Goal: Task Accomplishment & Management: Manage account settings

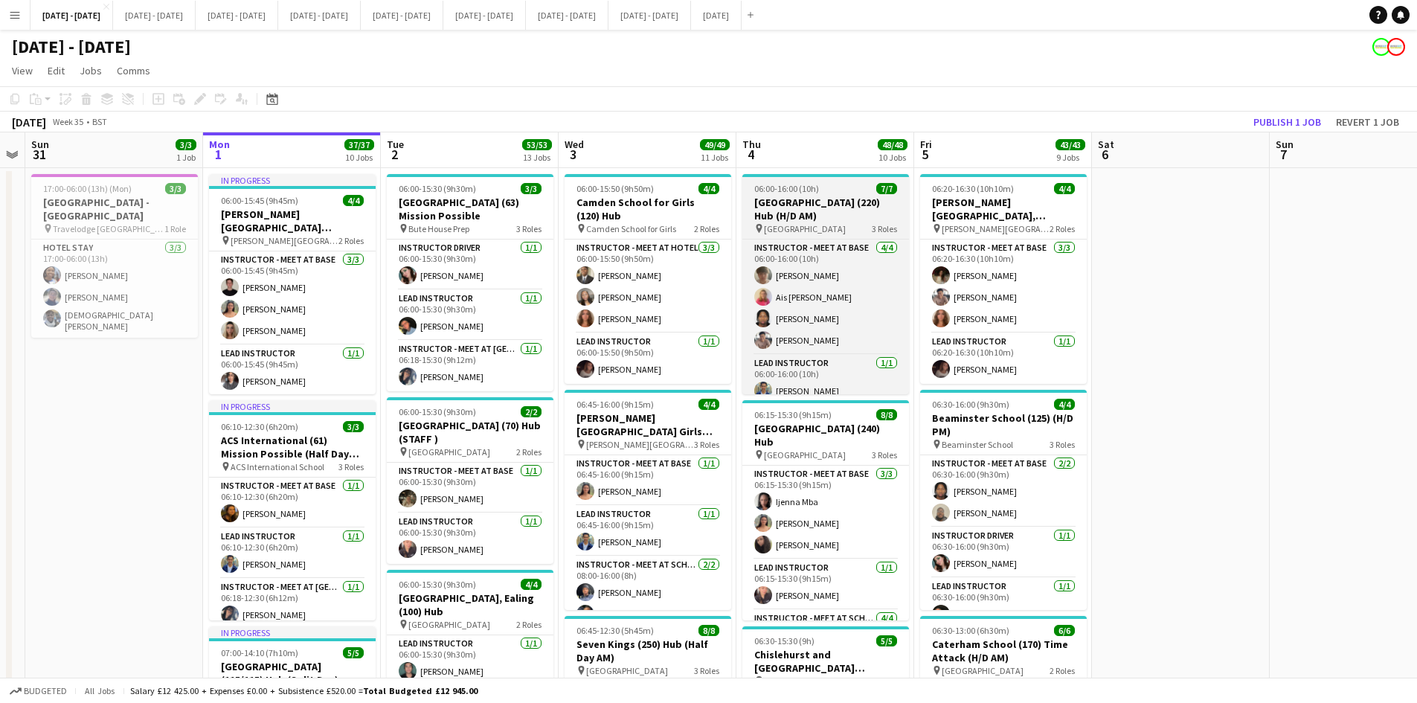
click at [835, 190] on div "06:00-16:00 (10h) 7/7" at bounding box center [826, 188] width 167 height 11
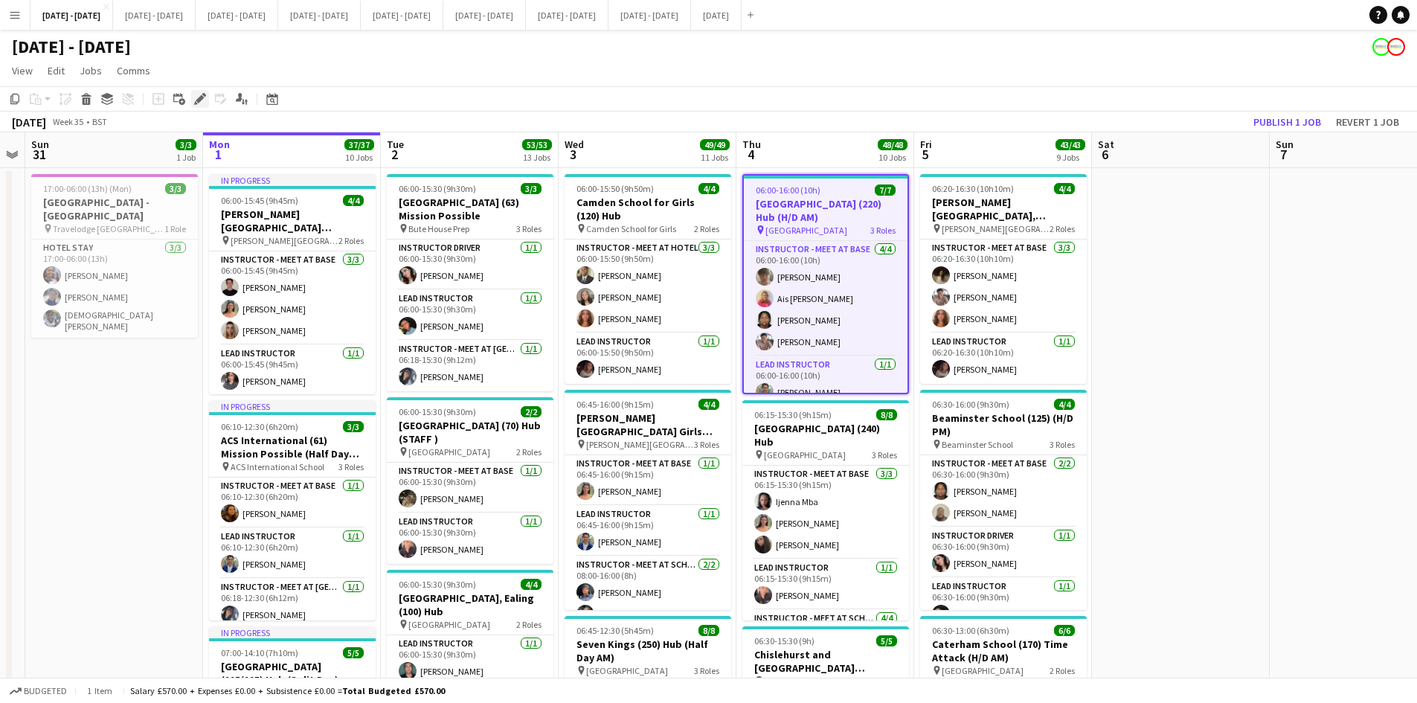
click at [198, 98] on icon "Edit" at bounding box center [200, 99] width 12 height 12
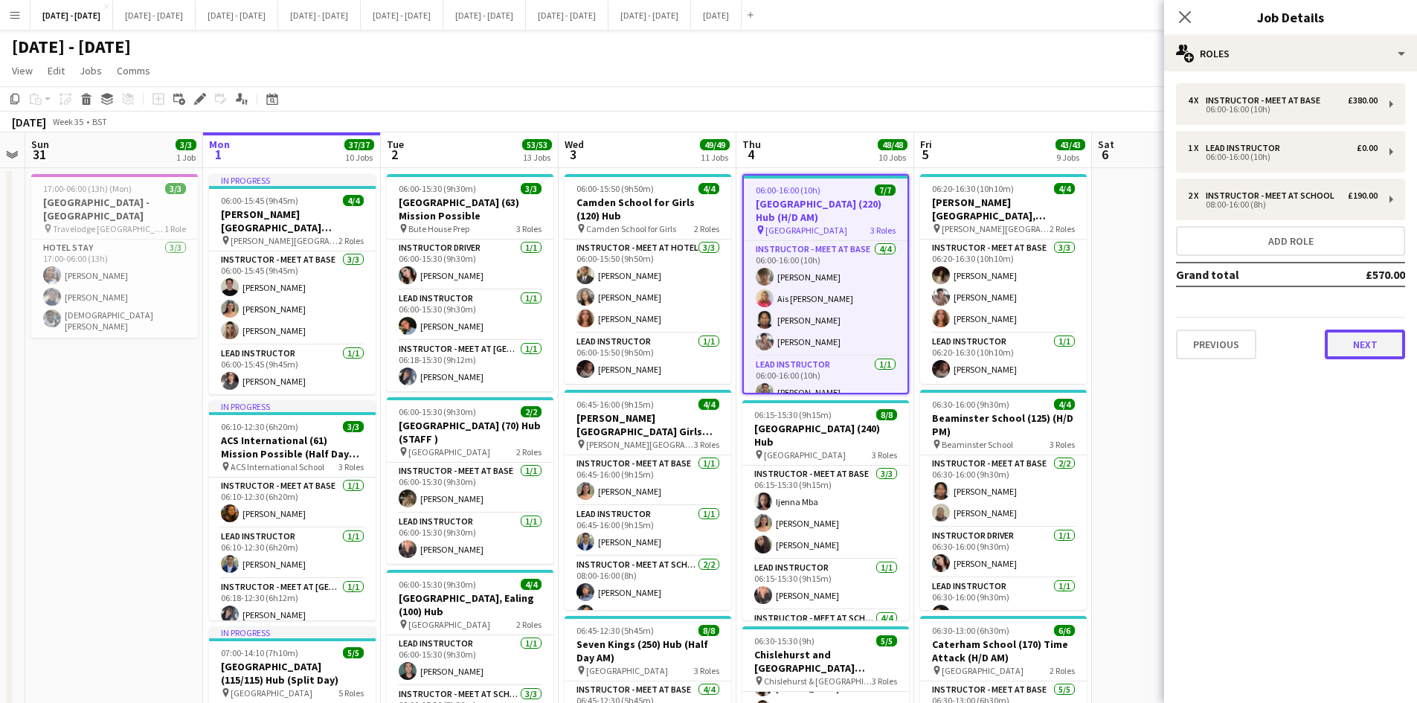
click at [1358, 337] on button "Next" at bounding box center [1365, 345] width 80 height 30
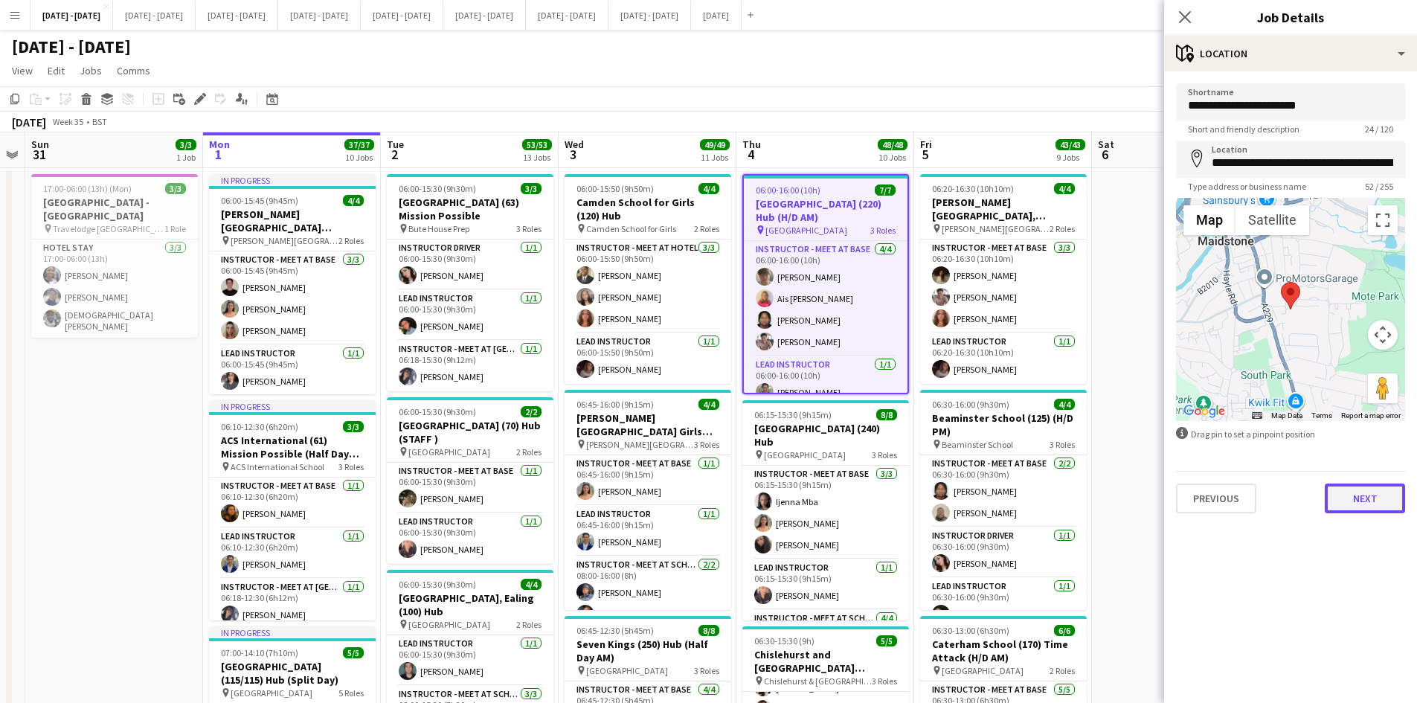
click at [1364, 500] on button "Next" at bounding box center [1365, 499] width 80 height 30
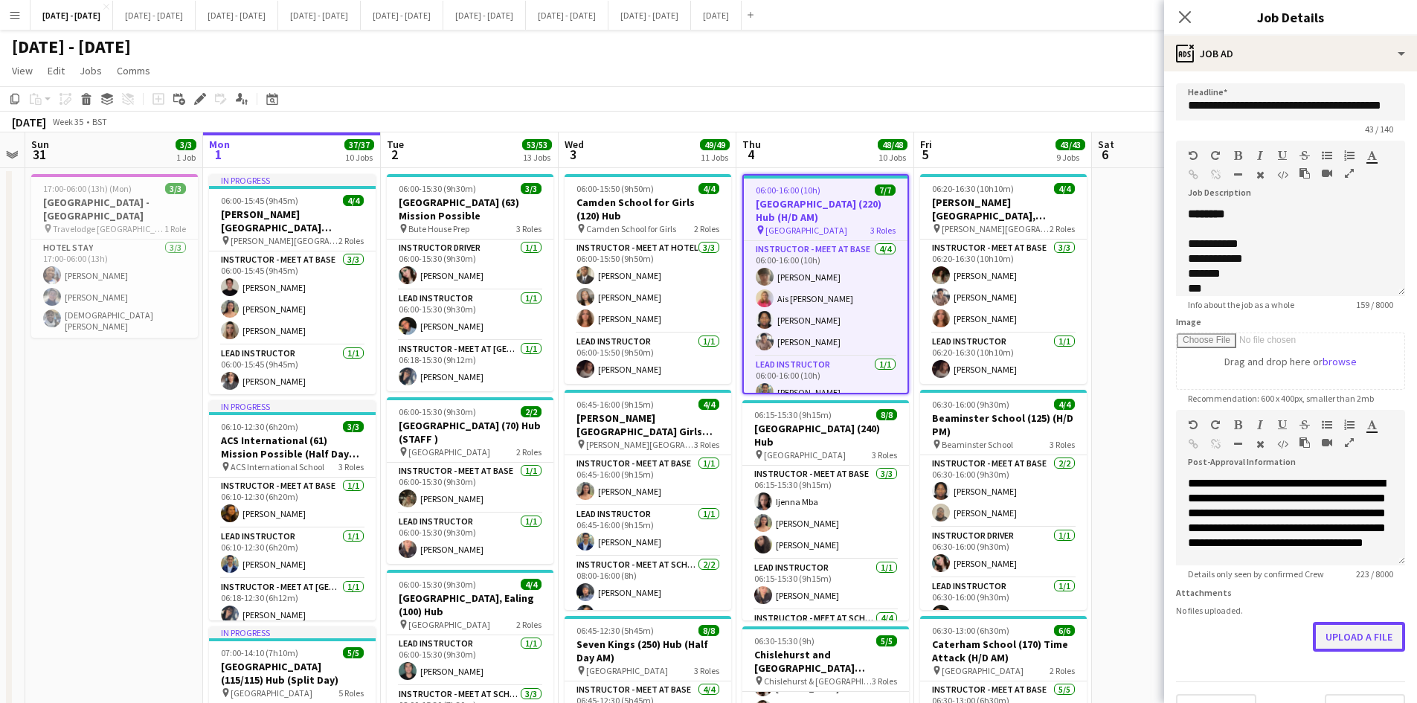
click at [1321, 645] on button "Upload a file" at bounding box center [1359, 637] width 92 height 30
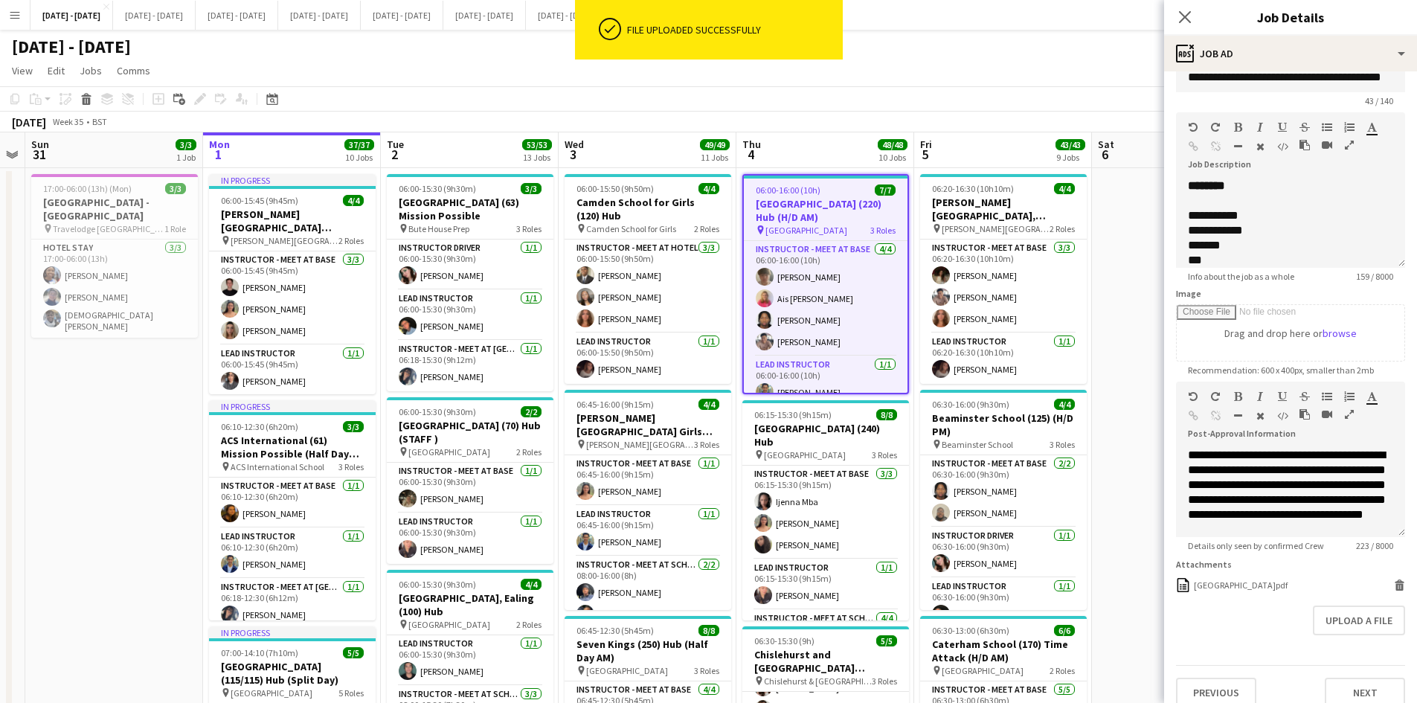
scroll to position [56, 0]
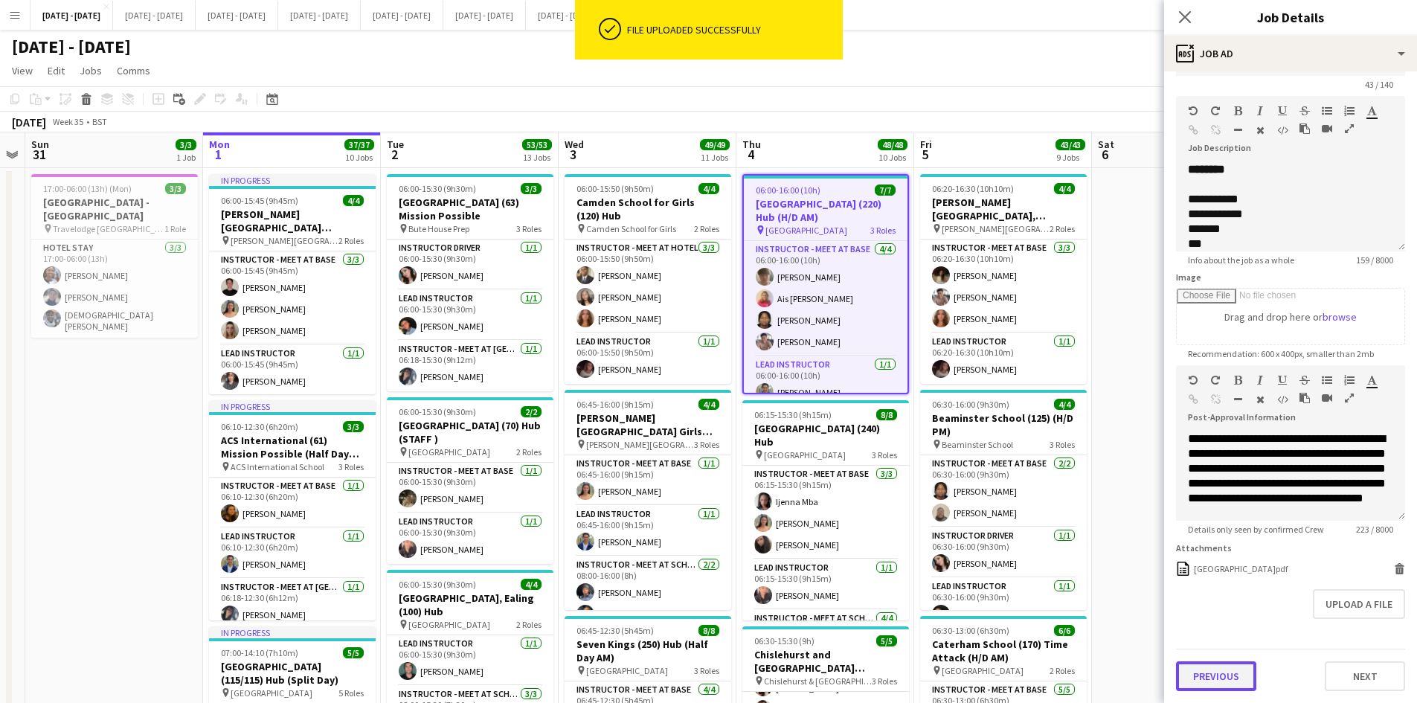
click at [1223, 670] on button "Previous" at bounding box center [1216, 676] width 80 height 30
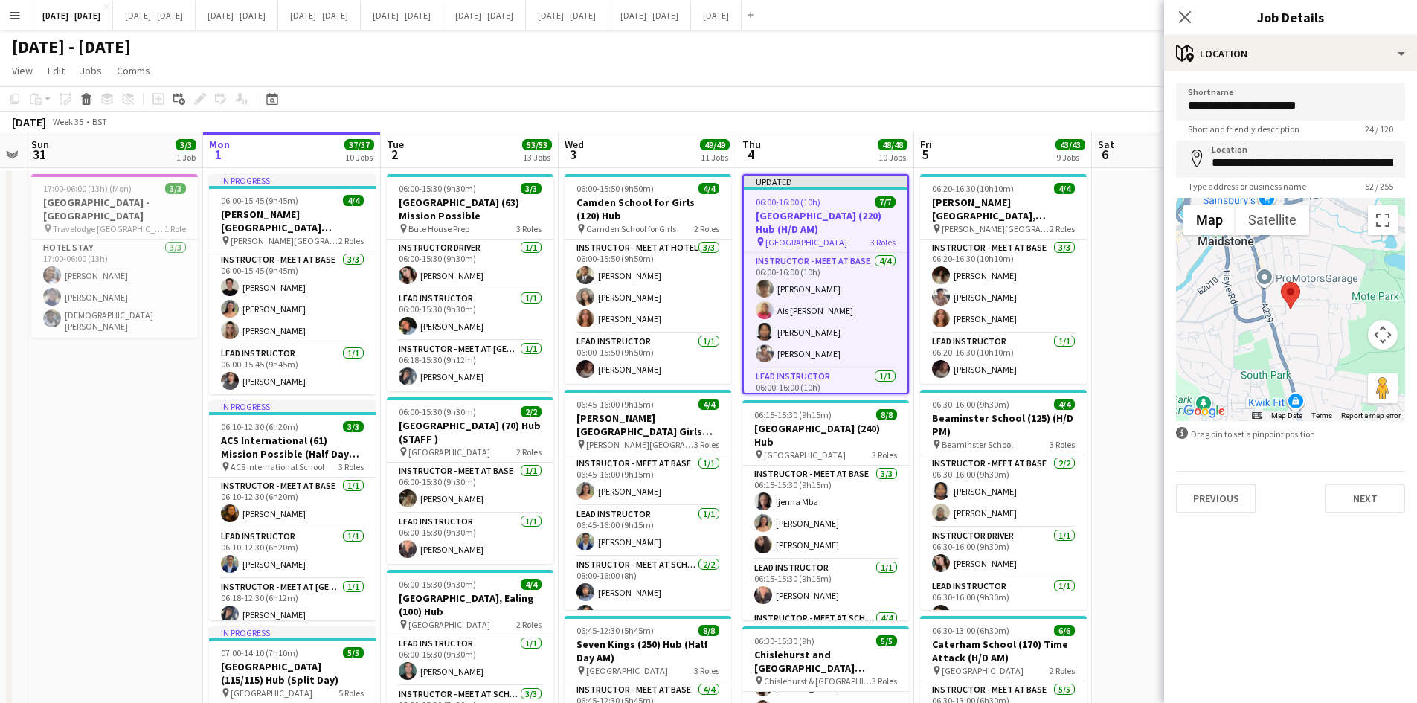
scroll to position [0, 0]
click at [1214, 493] on button "Previous" at bounding box center [1216, 499] width 80 height 30
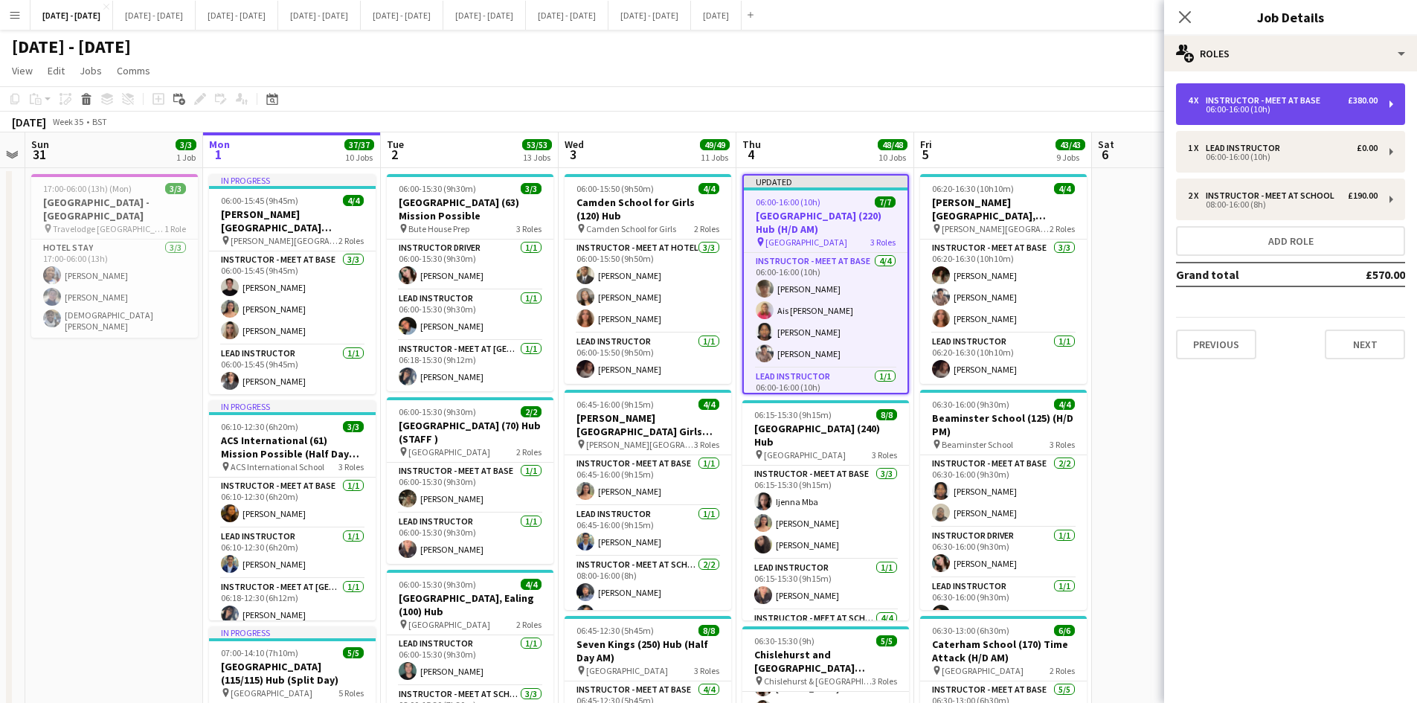
click at [1226, 97] on div "Instructor - Meet at Base" at bounding box center [1266, 100] width 121 height 10
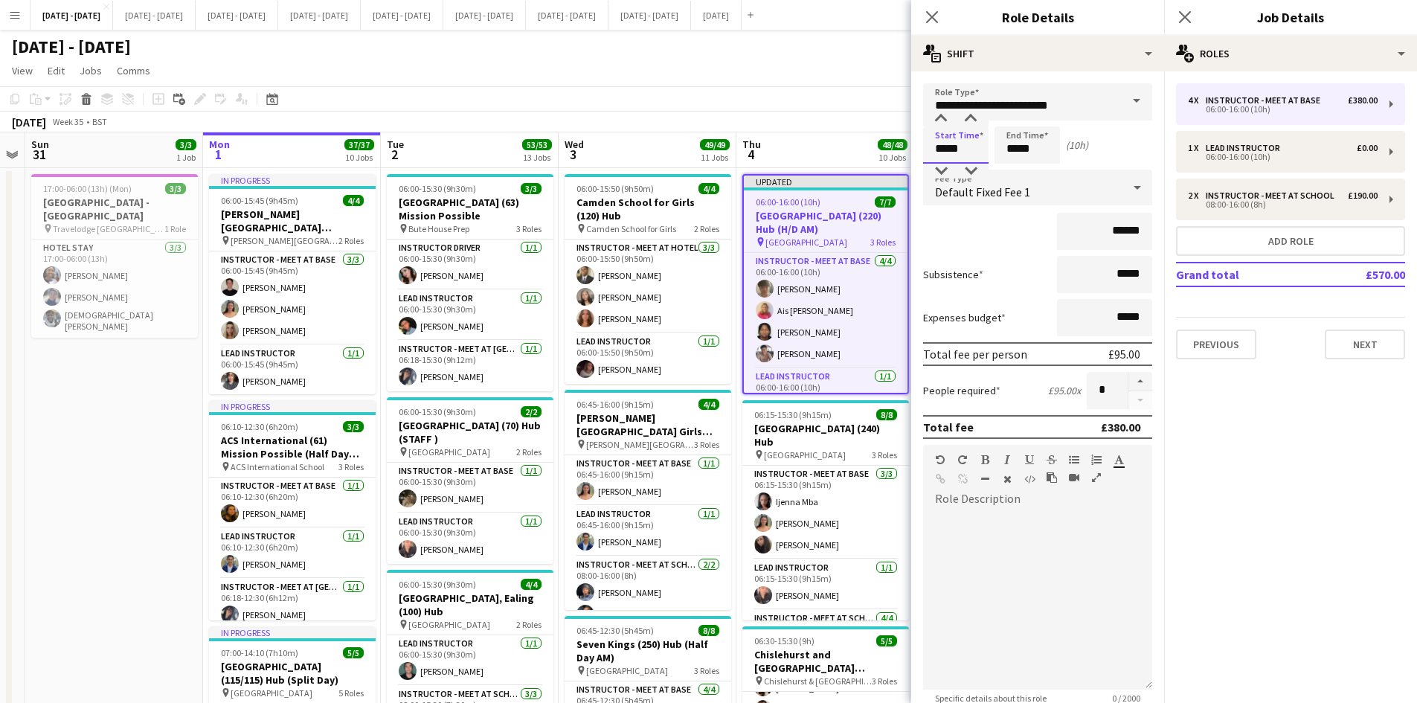
drag, startPoint x: 961, startPoint y: 144, endPoint x: 930, endPoint y: 150, distance: 31.8
click at [930, 150] on input "*****" at bounding box center [955, 144] width 65 height 37
type input "*****"
click at [931, 12] on icon "Close pop-in" at bounding box center [932, 17] width 14 height 14
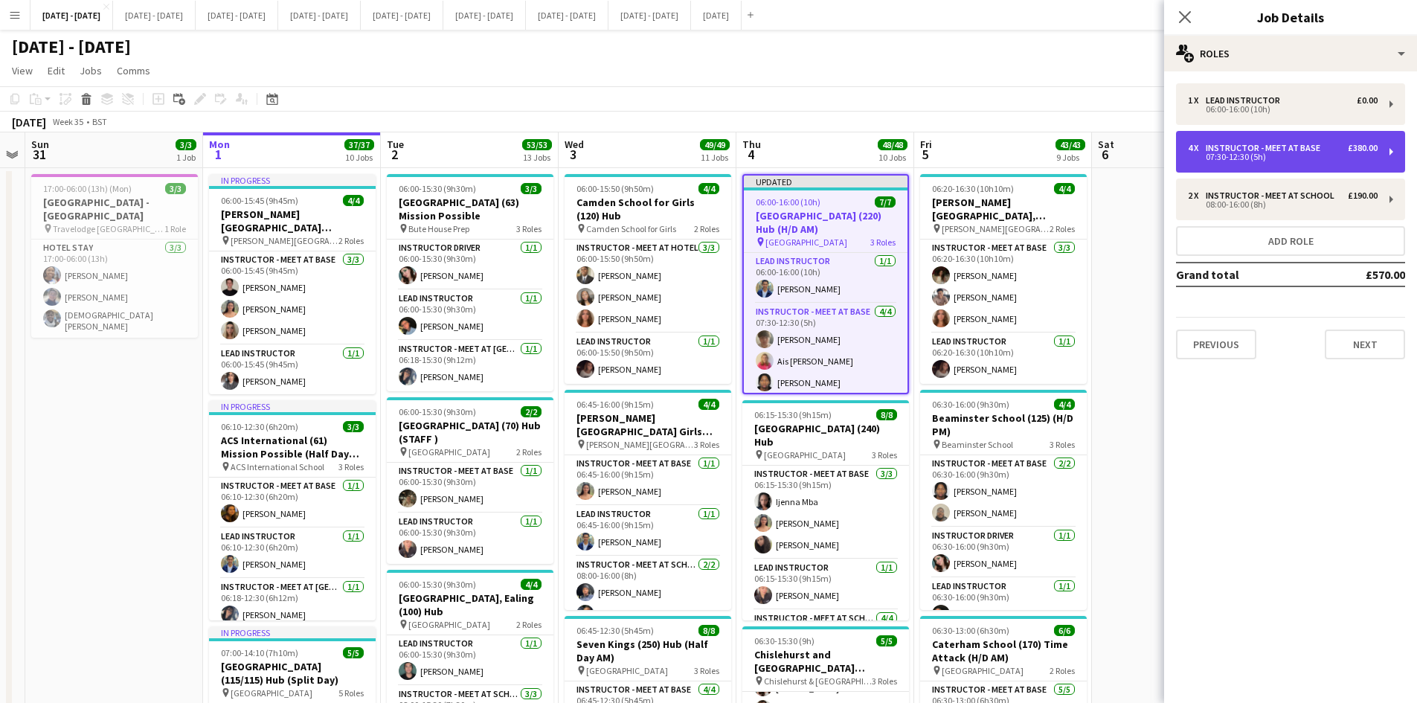
click at [1225, 155] on div "07:30-12:30 (5h)" at bounding box center [1283, 156] width 190 height 7
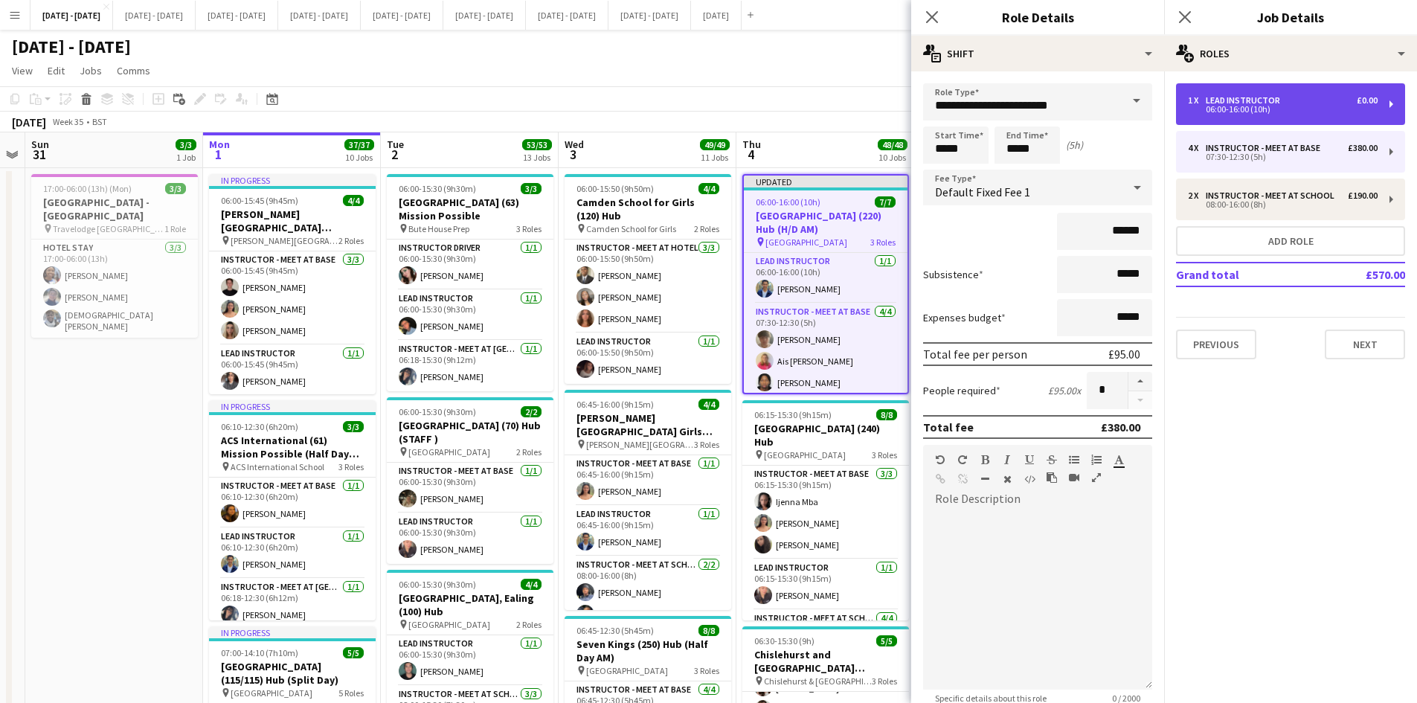
click at [1221, 106] on div "06:00-16:00 (10h)" at bounding box center [1283, 109] width 190 height 7
type input "**********"
type input "*****"
type input "*"
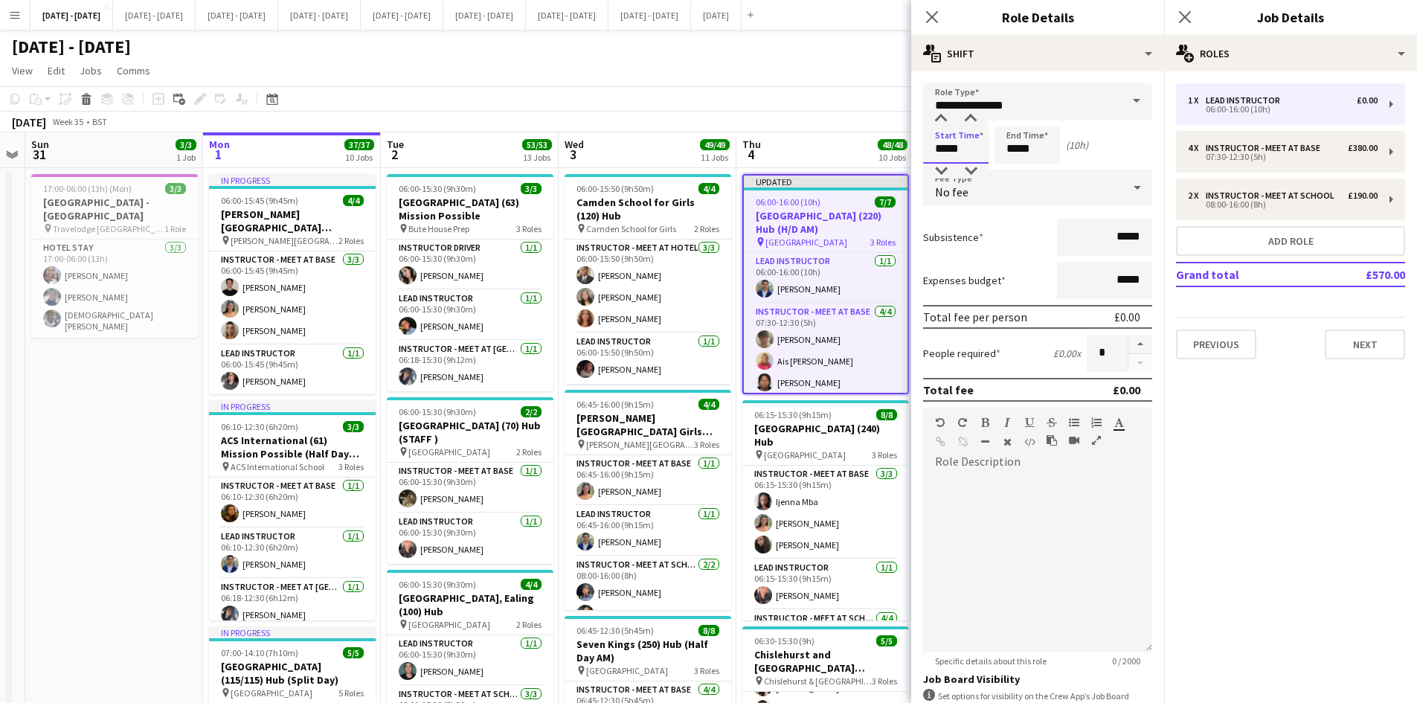
drag, startPoint x: 959, startPoint y: 149, endPoint x: 920, endPoint y: 158, distance: 39.9
click at [920, 158] on form "**********" at bounding box center [1037, 452] width 253 height 738
type input "*****"
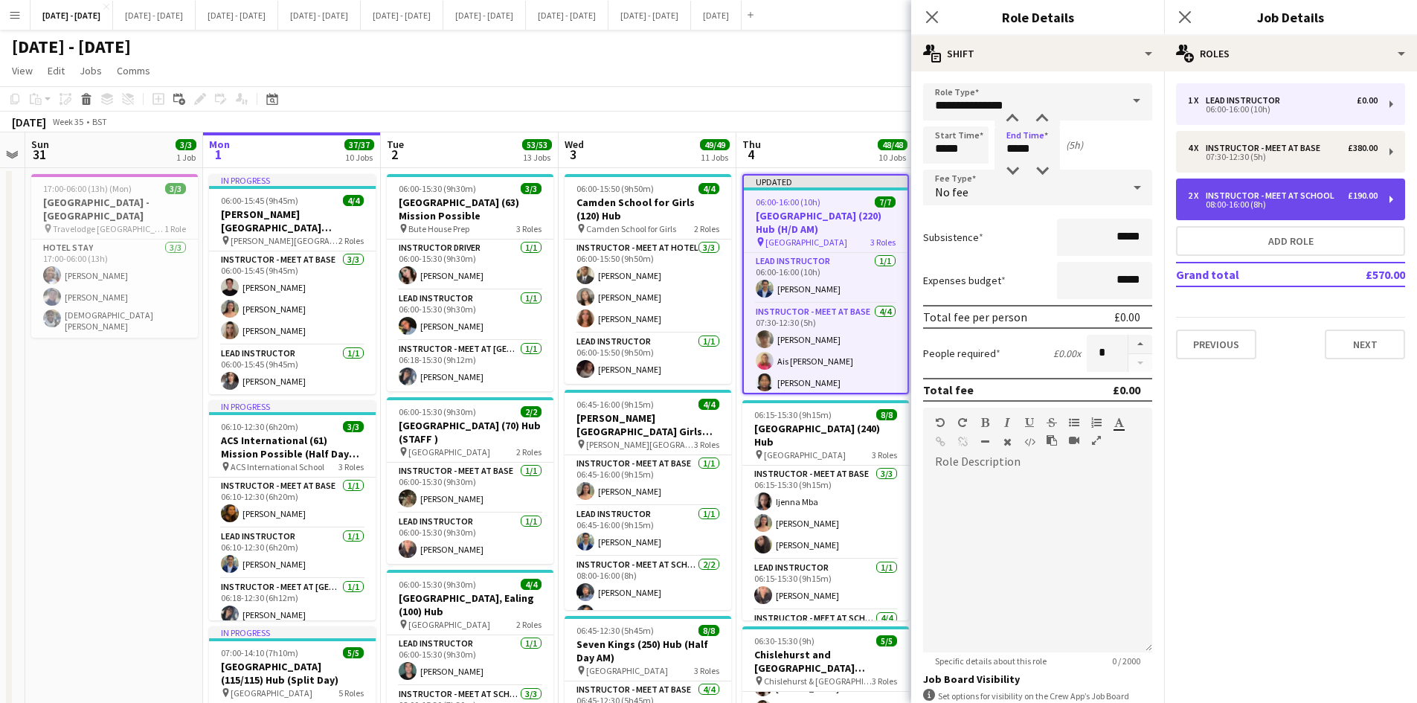
click at [1223, 206] on div "08:00-16:00 (8h)" at bounding box center [1283, 204] width 190 height 7
type input "**********"
type input "*****"
type input "*"
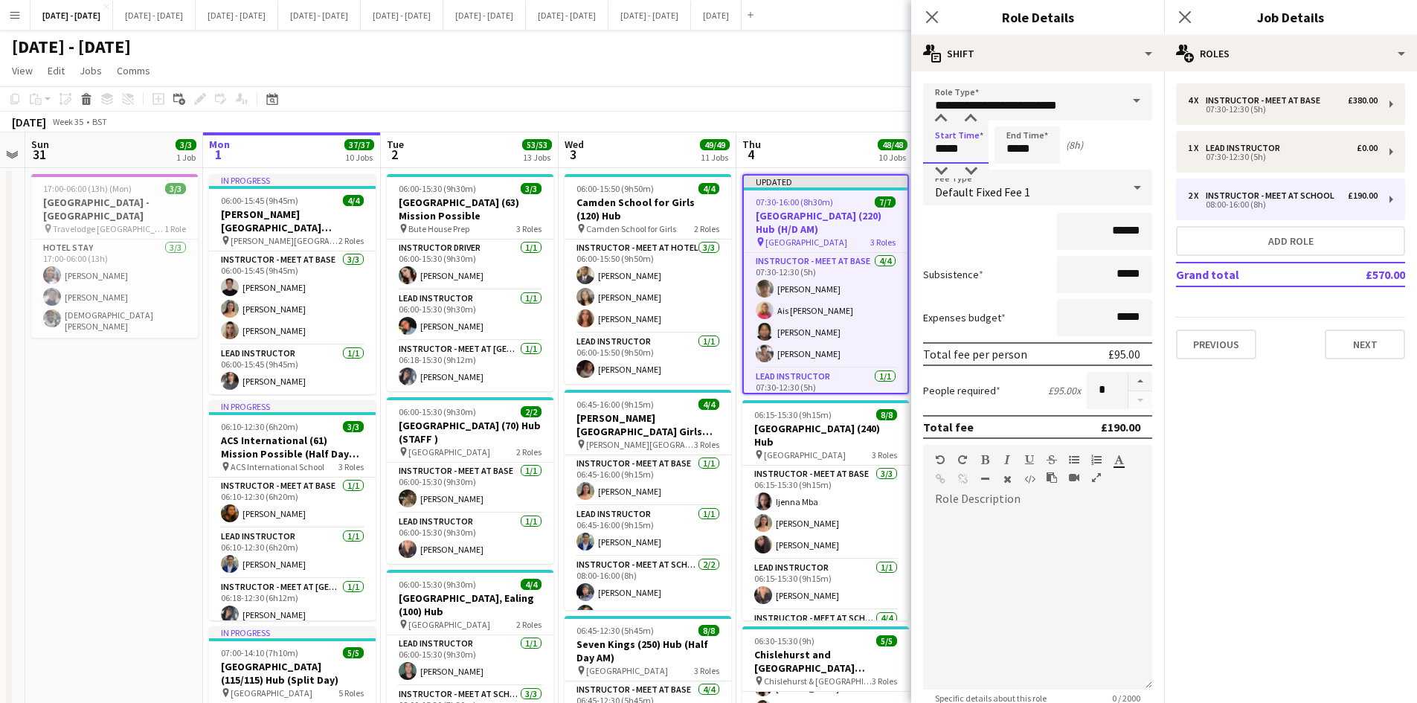
drag, startPoint x: 966, startPoint y: 145, endPoint x: 887, endPoint y: 155, distance: 79.5
type input "*****"
click at [933, 11] on icon "Close pop-in" at bounding box center [932, 17] width 14 height 14
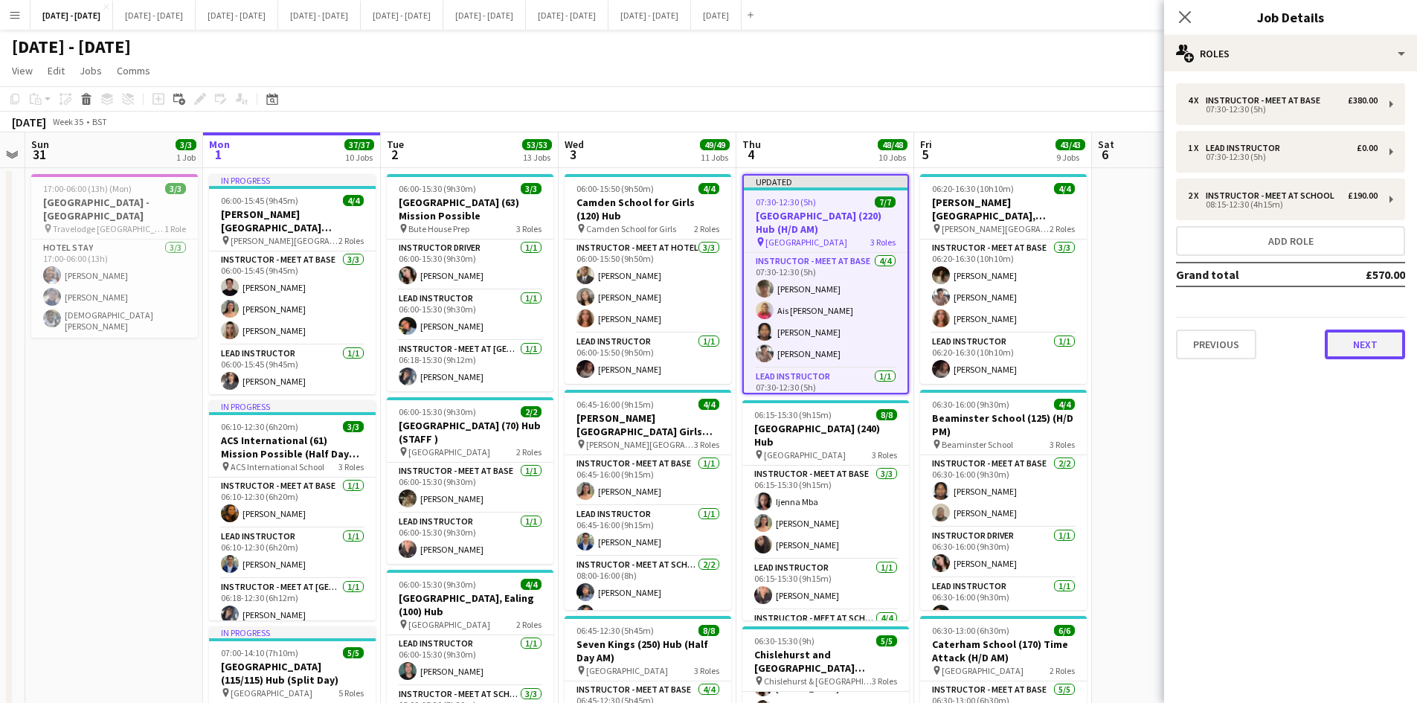
click at [1358, 346] on button "Next" at bounding box center [1365, 345] width 80 height 30
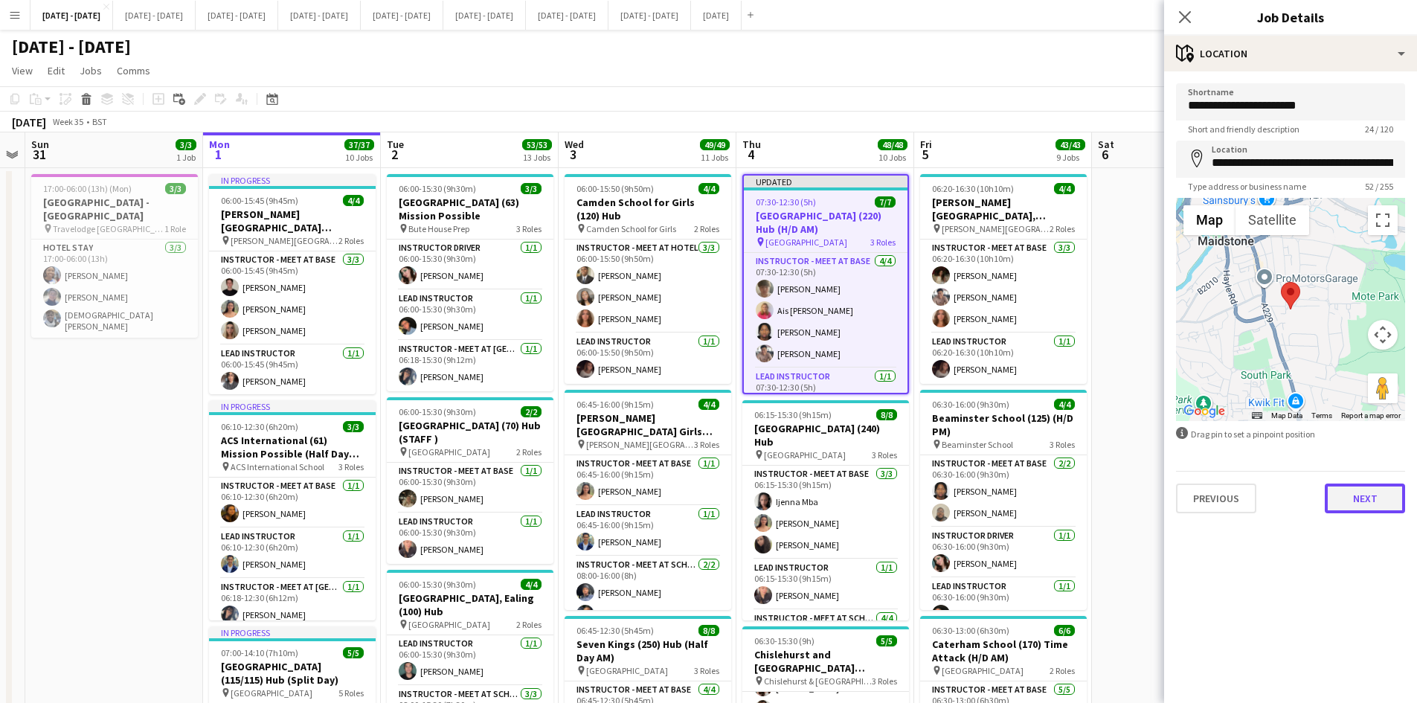
click at [1353, 507] on button "Next" at bounding box center [1365, 499] width 80 height 30
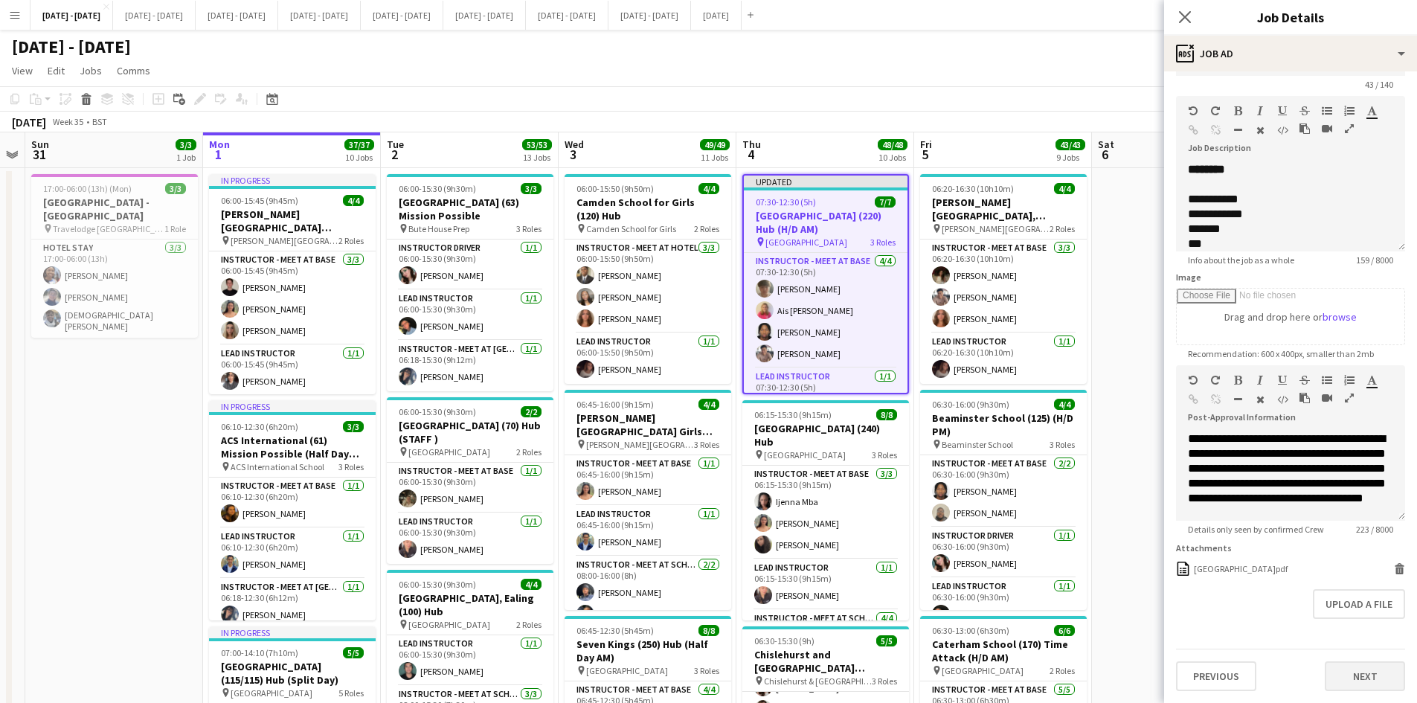
scroll to position [56, 0]
click at [1335, 673] on button "Next" at bounding box center [1365, 676] width 80 height 30
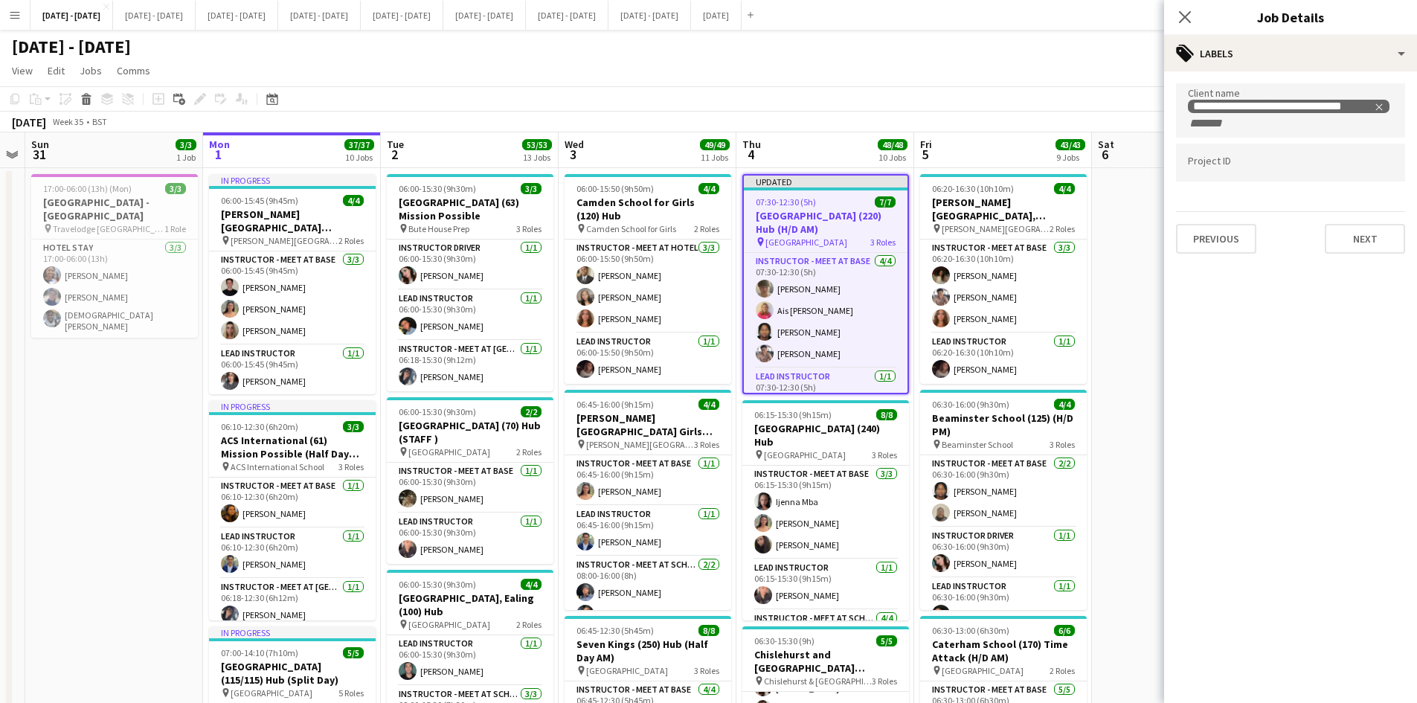
click at [1352, 222] on div "Previous Next" at bounding box center [1290, 232] width 229 height 42
click at [1356, 249] on button "Next" at bounding box center [1365, 239] width 80 height 30
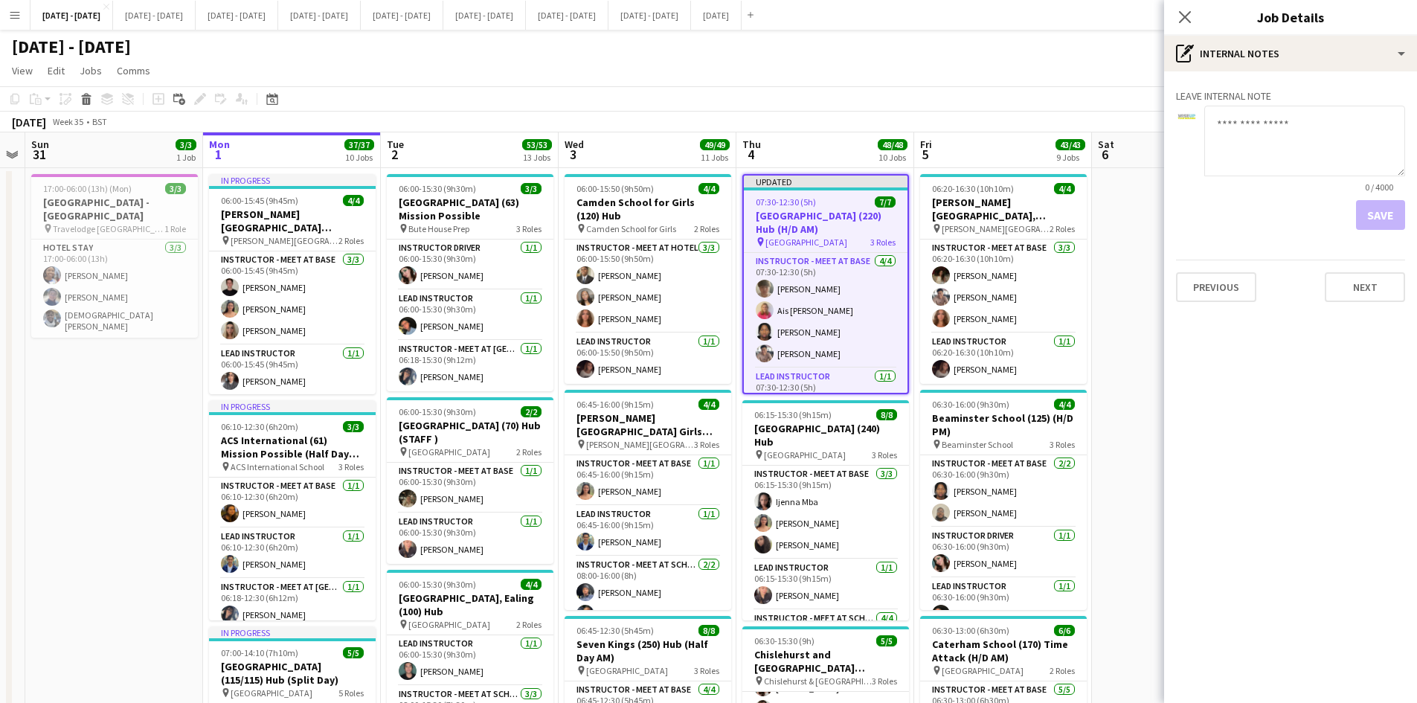
drag, startPoint x: 1190, startPoint y: 93, endPoint x: 1199, endPoint y: 99, distance: 10.7
click at [1191, 93] on h3 "Leave internal note" at bounding box center [1290, 95] width 229 height 13
click at [1218, 115] on textarea at bounding box center [1305, 141] width 201 height 71
type textarea "**********"
click at [1372, 214] on button "Save" at bounding box center [1380, 215] width 49 height 30
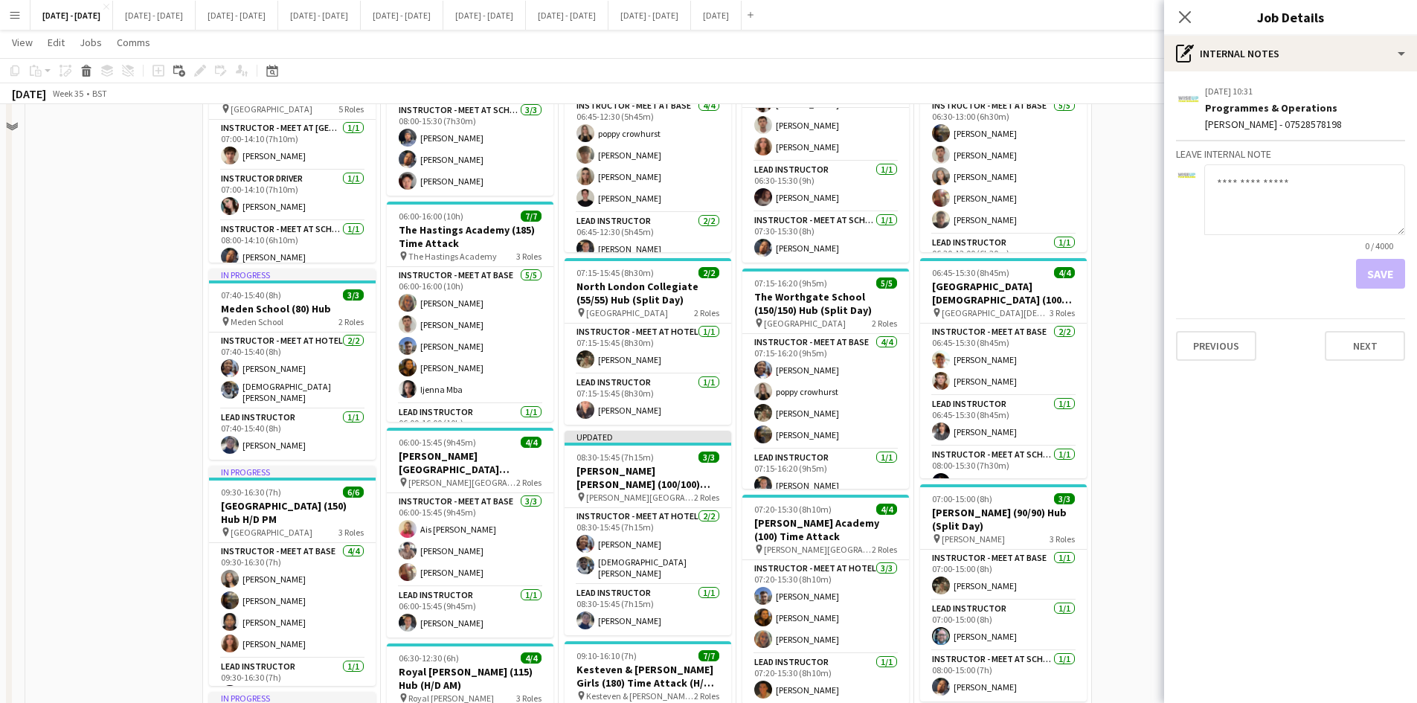
scroll to position [521, 0]
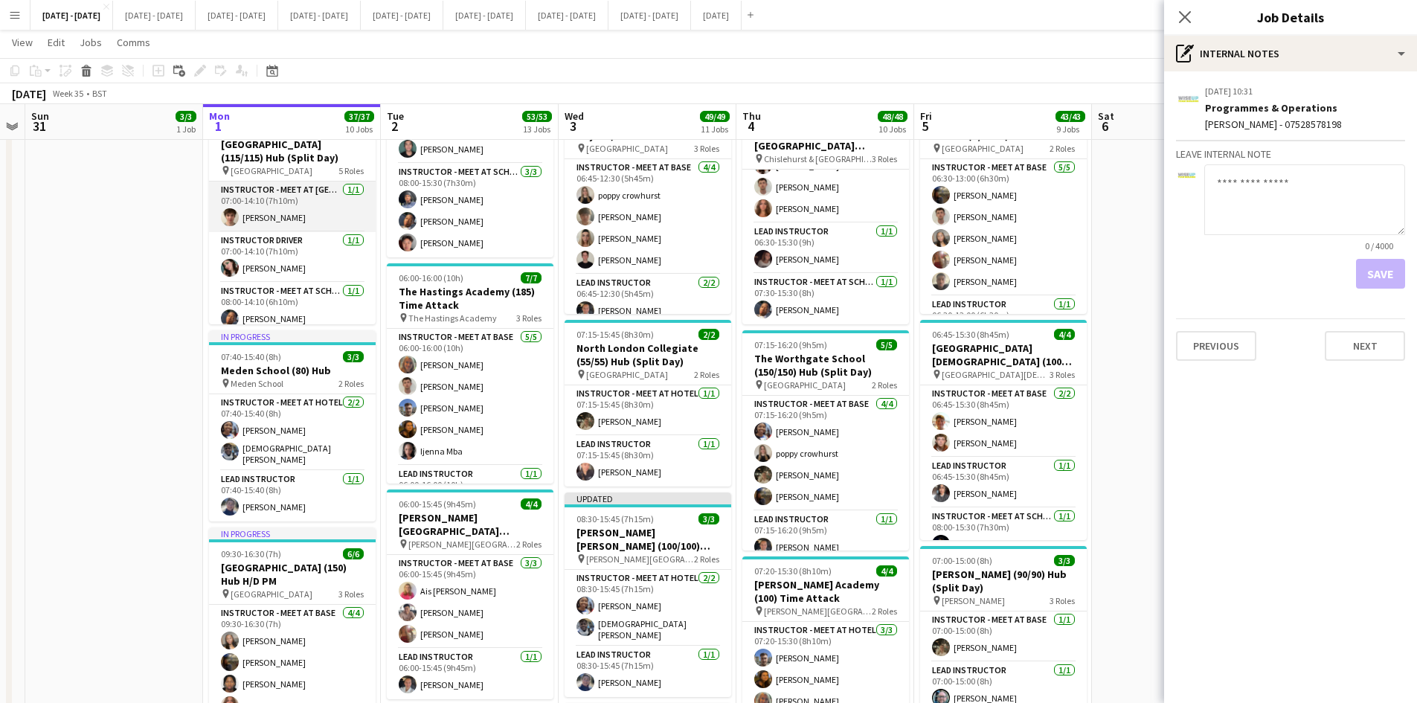
click at [256, 204] on app-card-role "Instructor - Meet at Pick Up Point [DATE] 07:00-14:10 (7h10m) [PERSON_NAME]" at bounding box center [292, 207] width 167 height 51
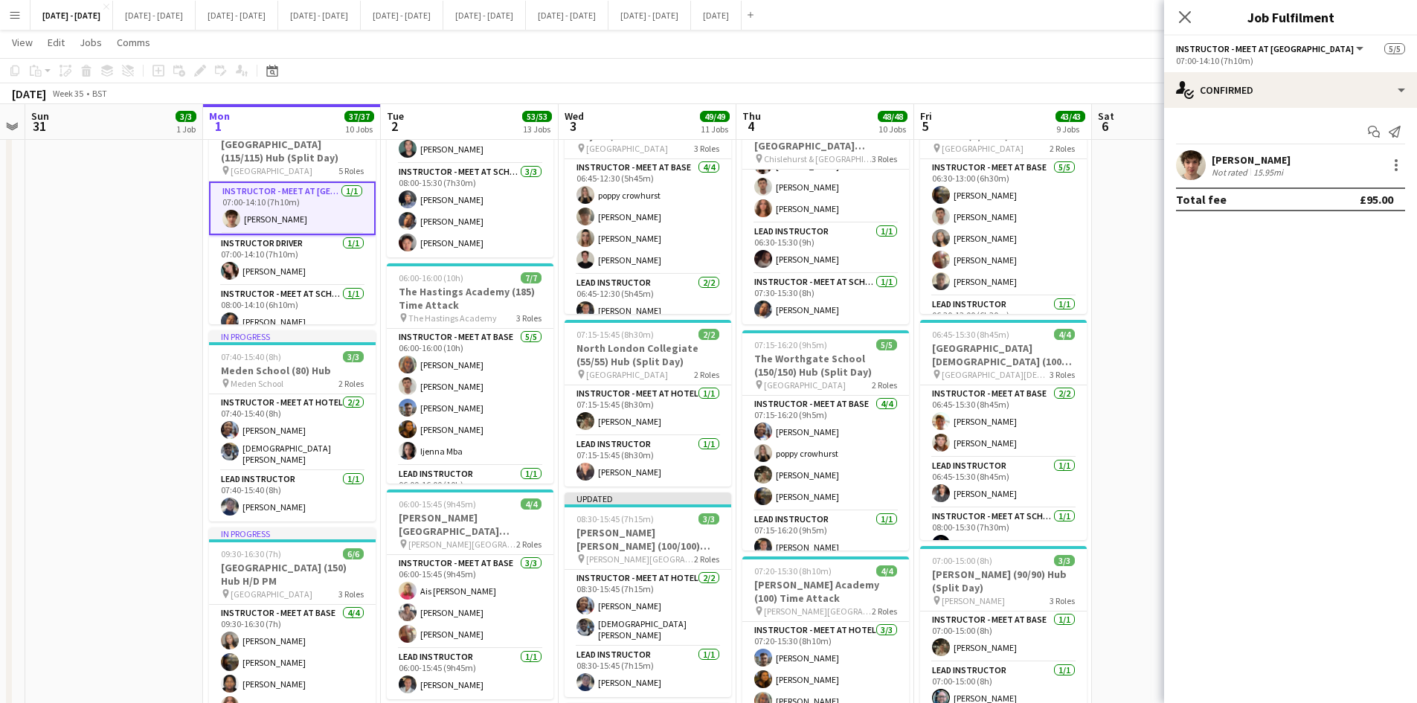
click at [1266, 158] on div "[PERSON_NAME]" at bounding box center [1251, 159] width 79 height 13
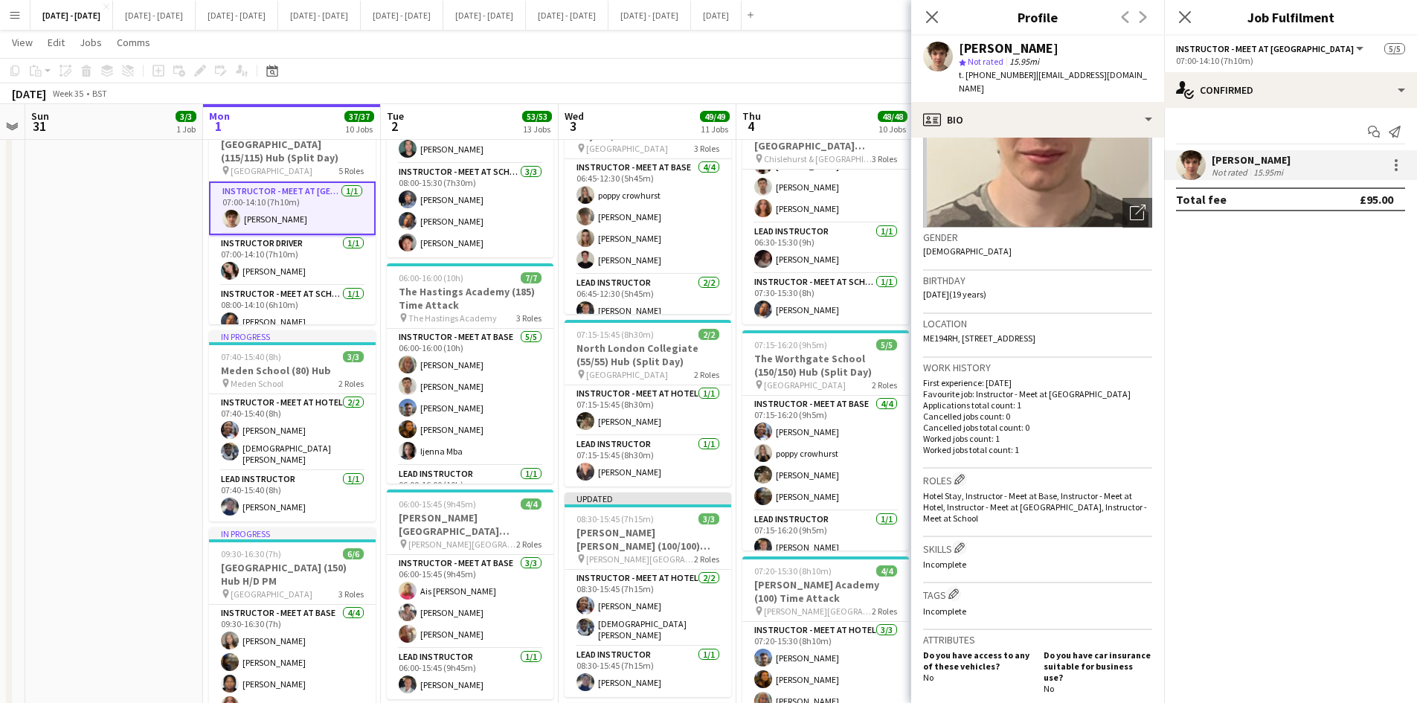
scroll to position [223, 0]
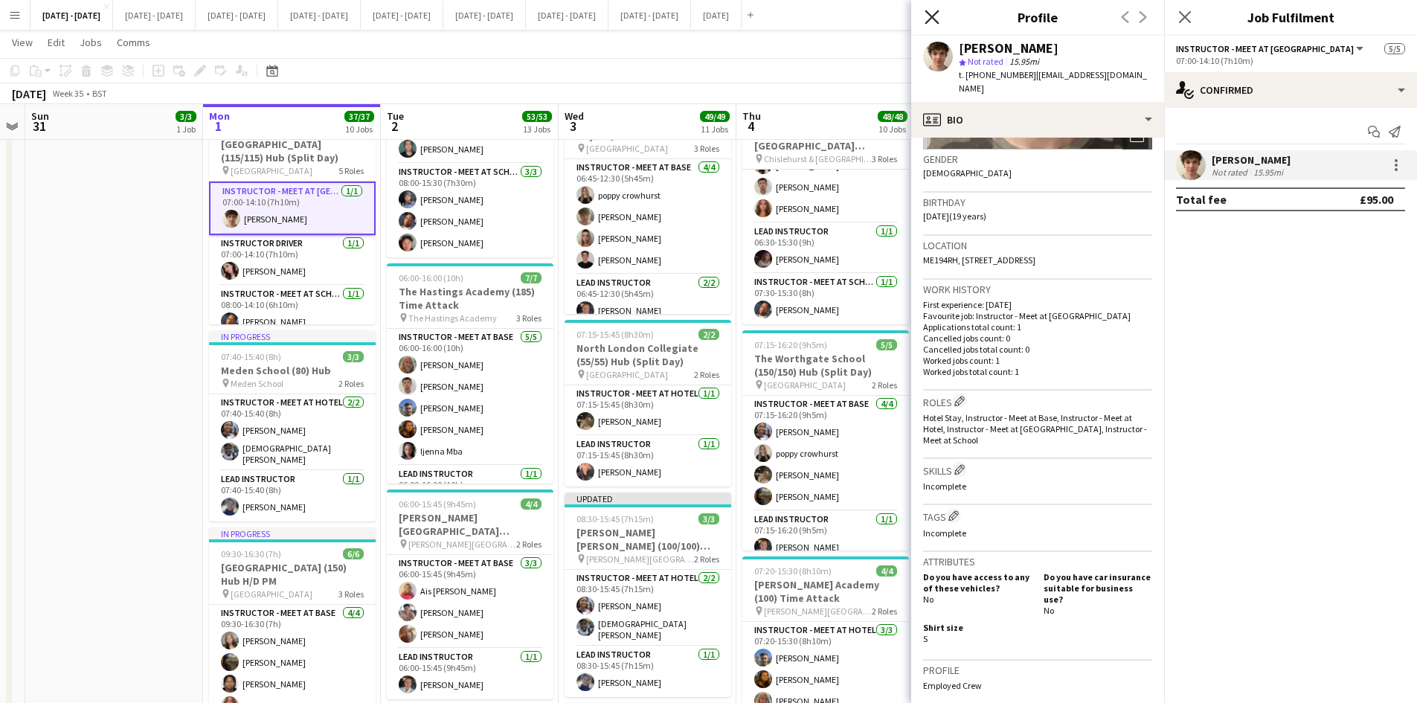
click at [936, 10] on icon "Close pop-in" at bounding box center [932, 17] width 14 height 14
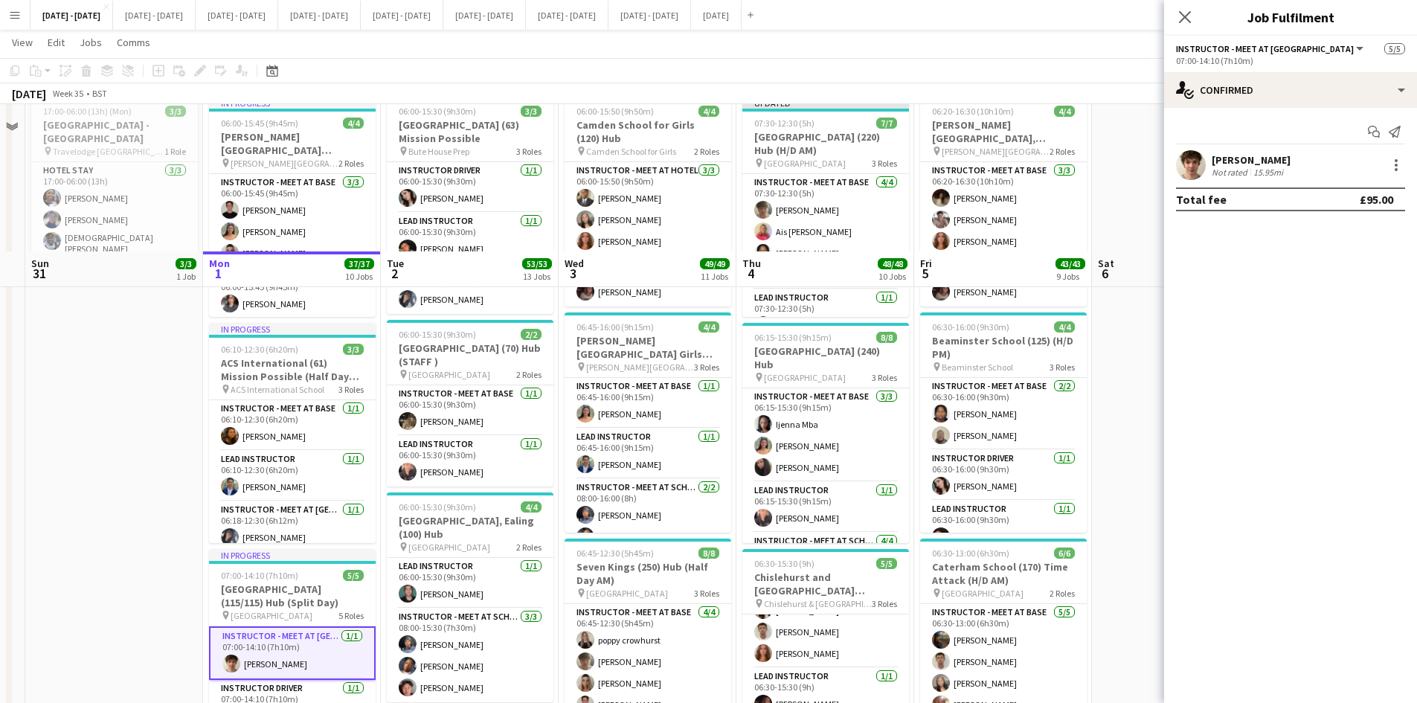
scroll to position [0, 0]
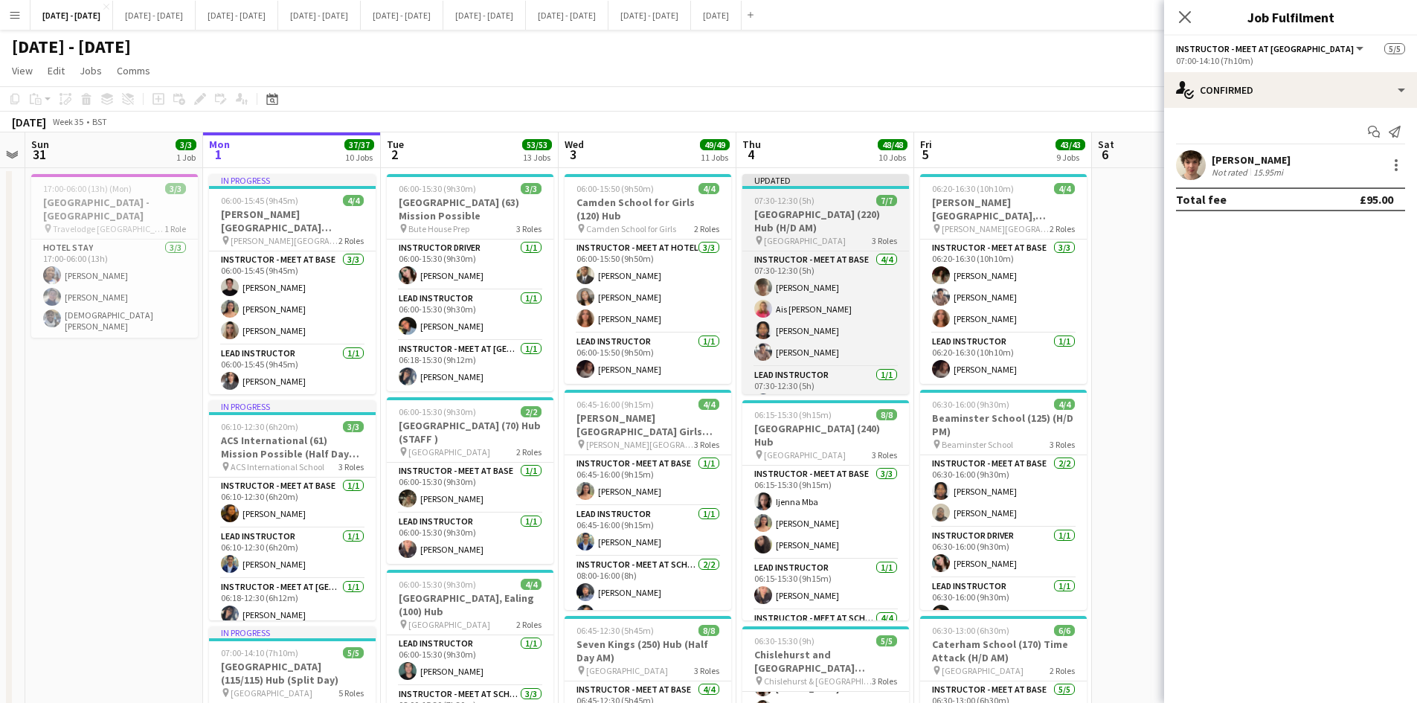
click at [849, 195] on div "07:30-12:30 (5h) 7/7" at bounding box center [826, 200] width 167 height 11
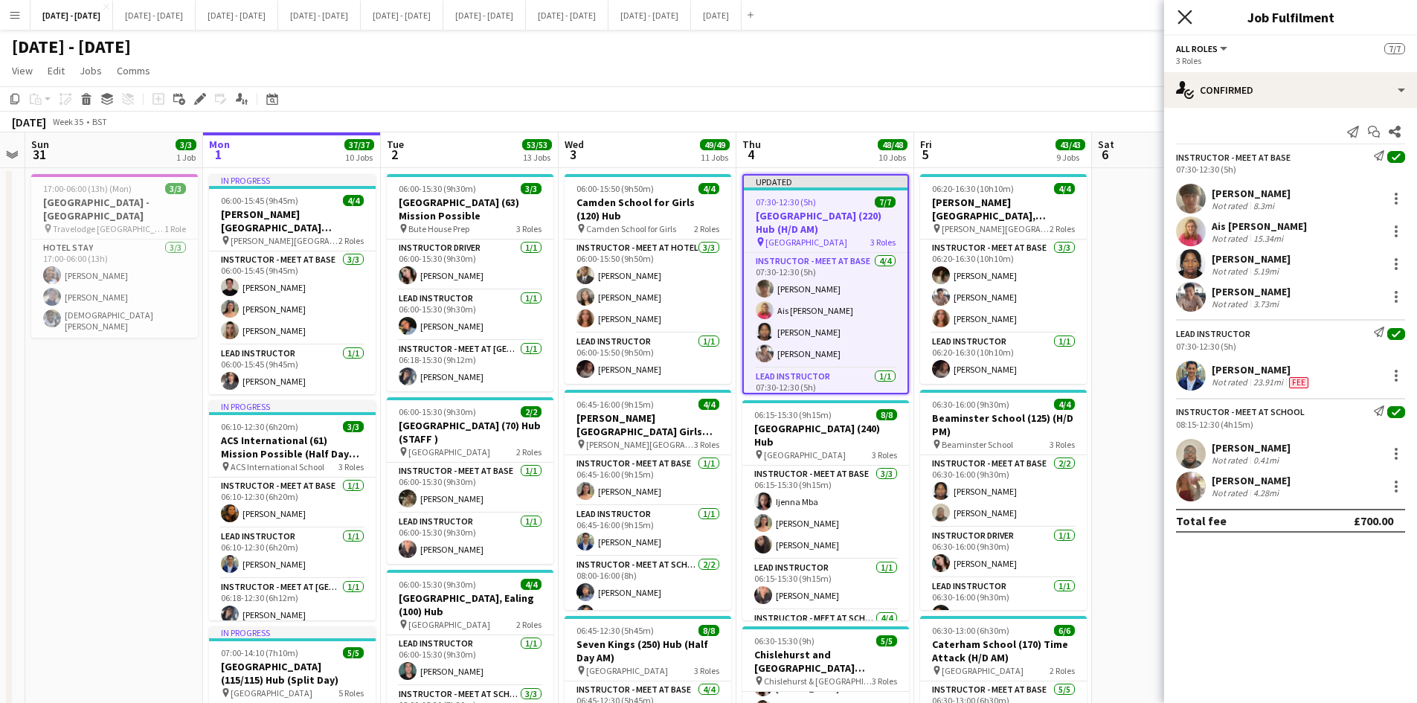
click at [1180, 13] on icon "Close pop-in" at bounding box center [1185, 17] width 14 height 14
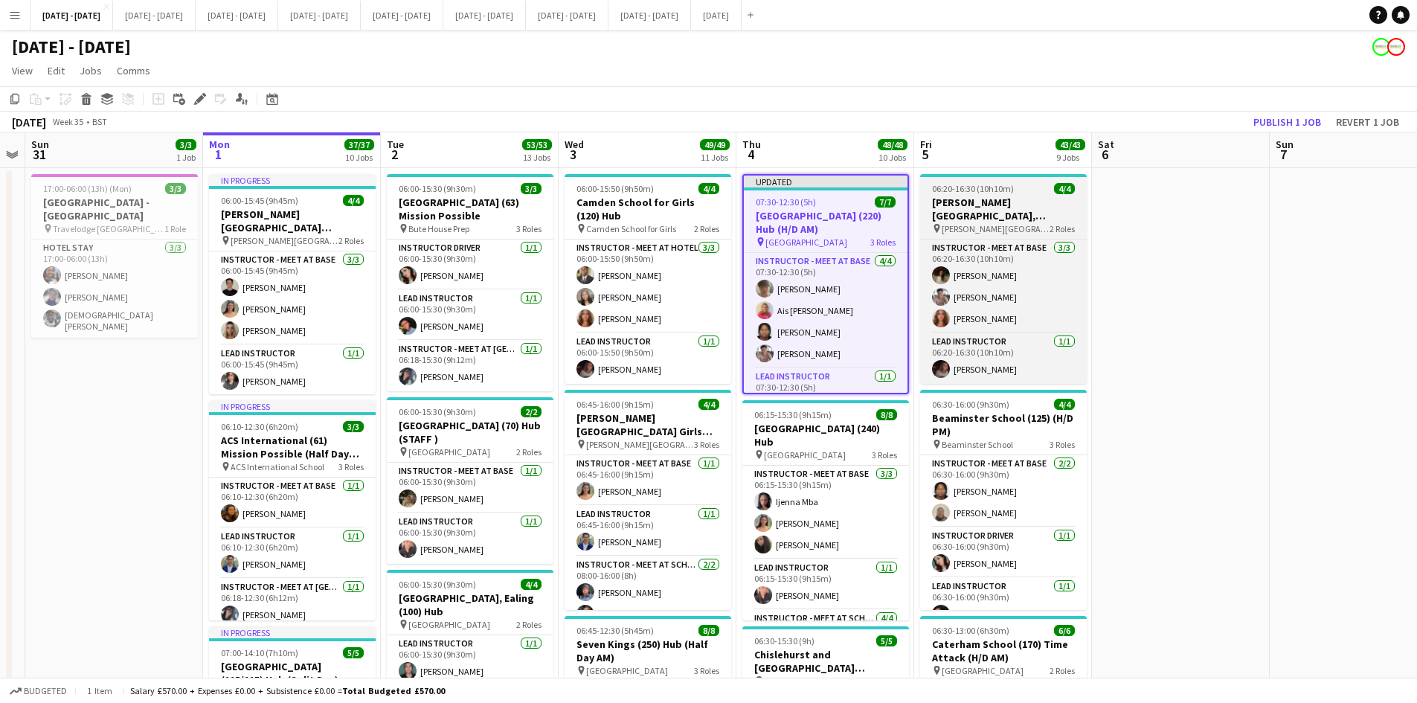
click at [1027, 184] on div "06:20-16:30 (10h10m) 4/4" at bounding box center [1003, 188] width 167 height 11
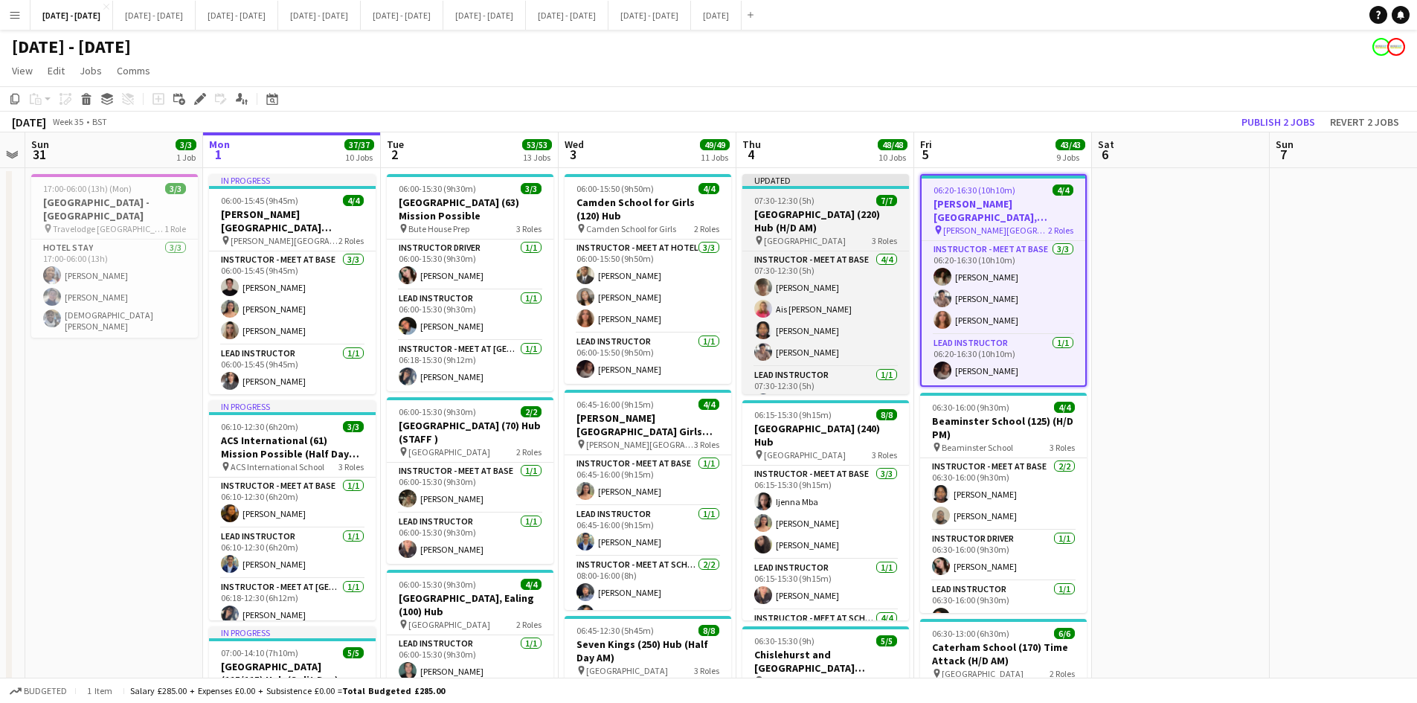
click at [845, 203] on div "07:30-12:30 (5h) 7/7" at bounding box center [826, 200] width 167 height 11
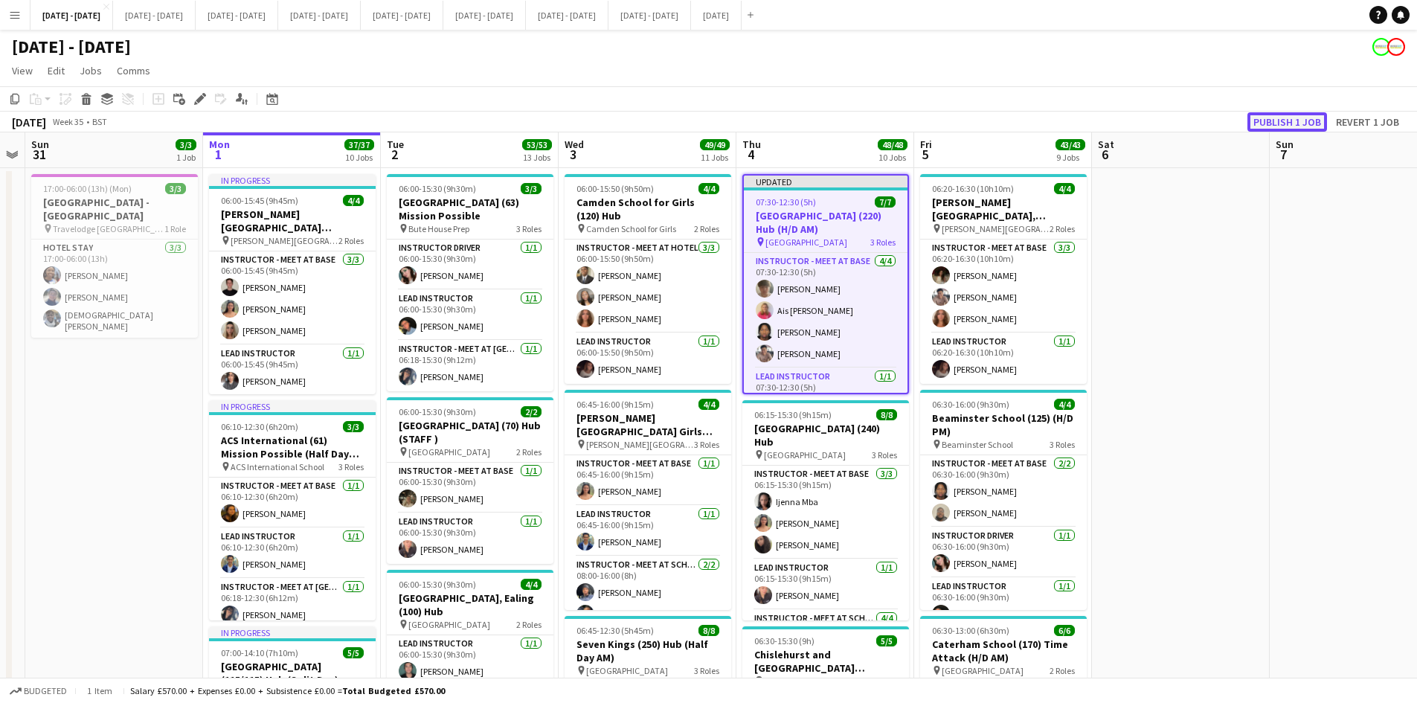
click at [1269, 120] on button "Publish 1 job" at bounding box center [1288, 121] width 80 height 19
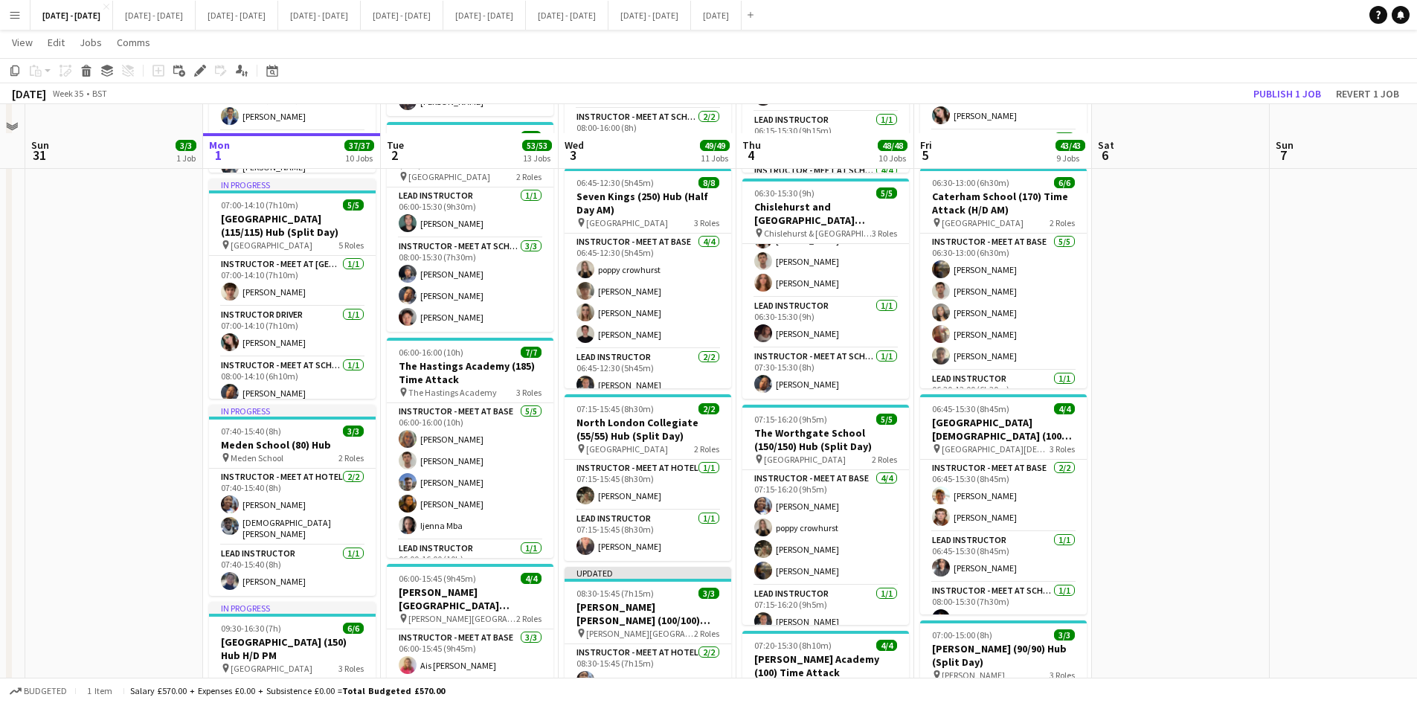
scroll to position [818, 0]
